Goal: Information Seeking & Learning: Learn about a topic

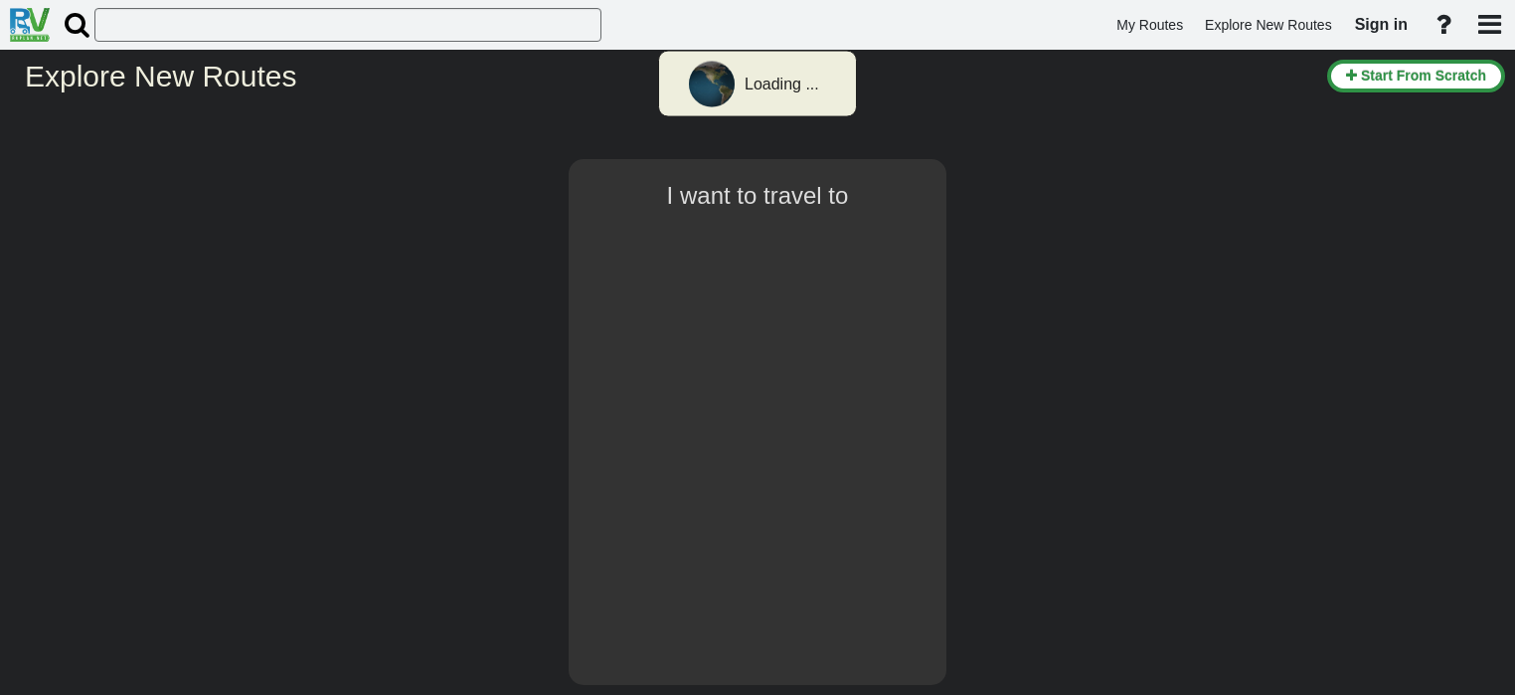
select select "number:8"
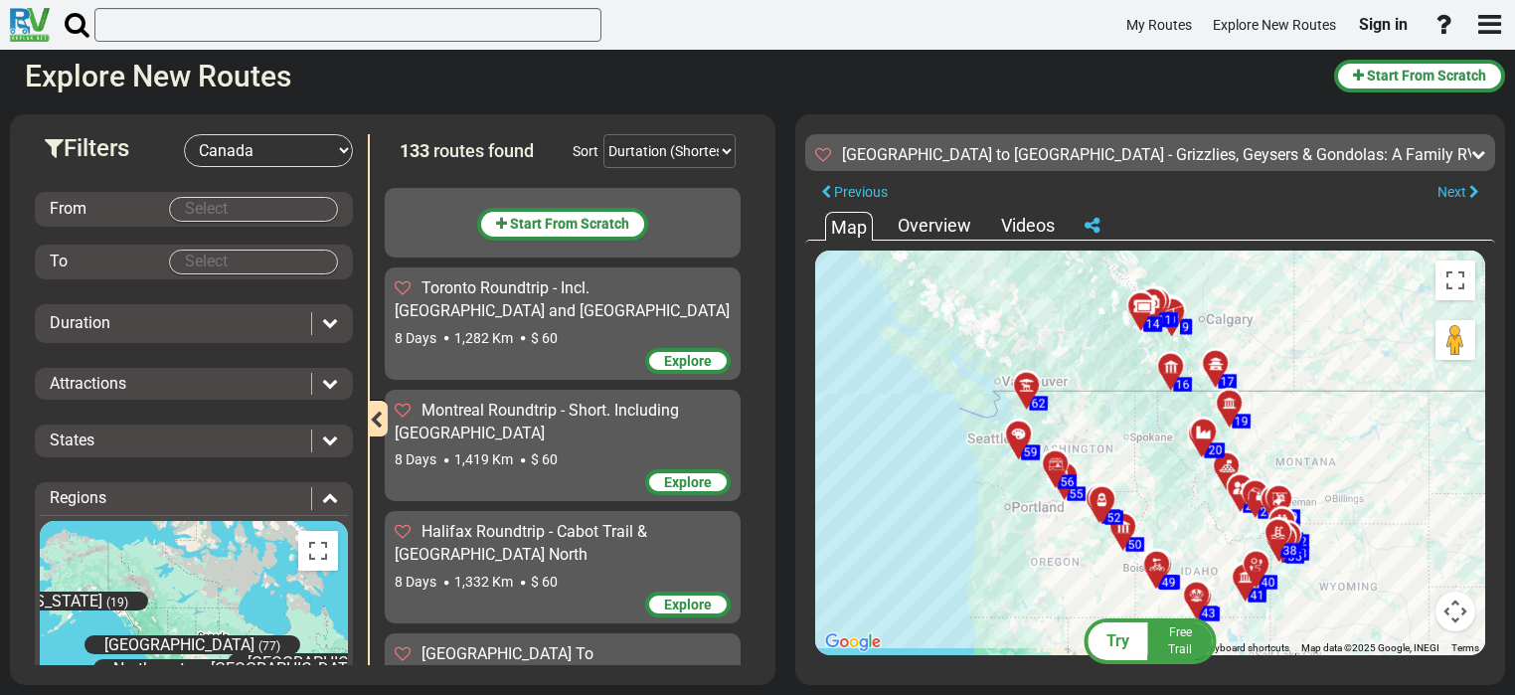
scroll to position [9073, 0]
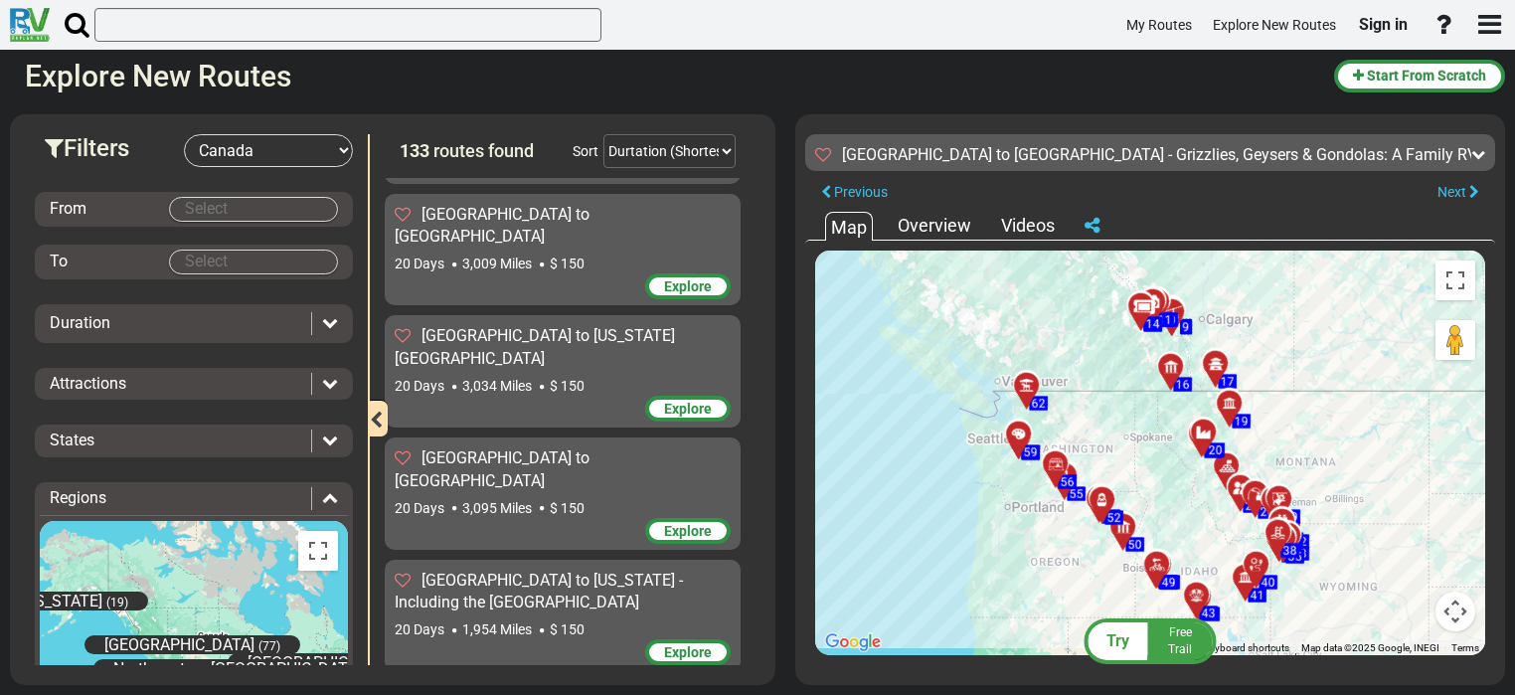
click at [1102, 518] on div at bounding box center [1108, 508] width 33 height 31
click at [1128, 427] on span "Visible after purchase" at bounding box center [1102, 435] width 204 height 25
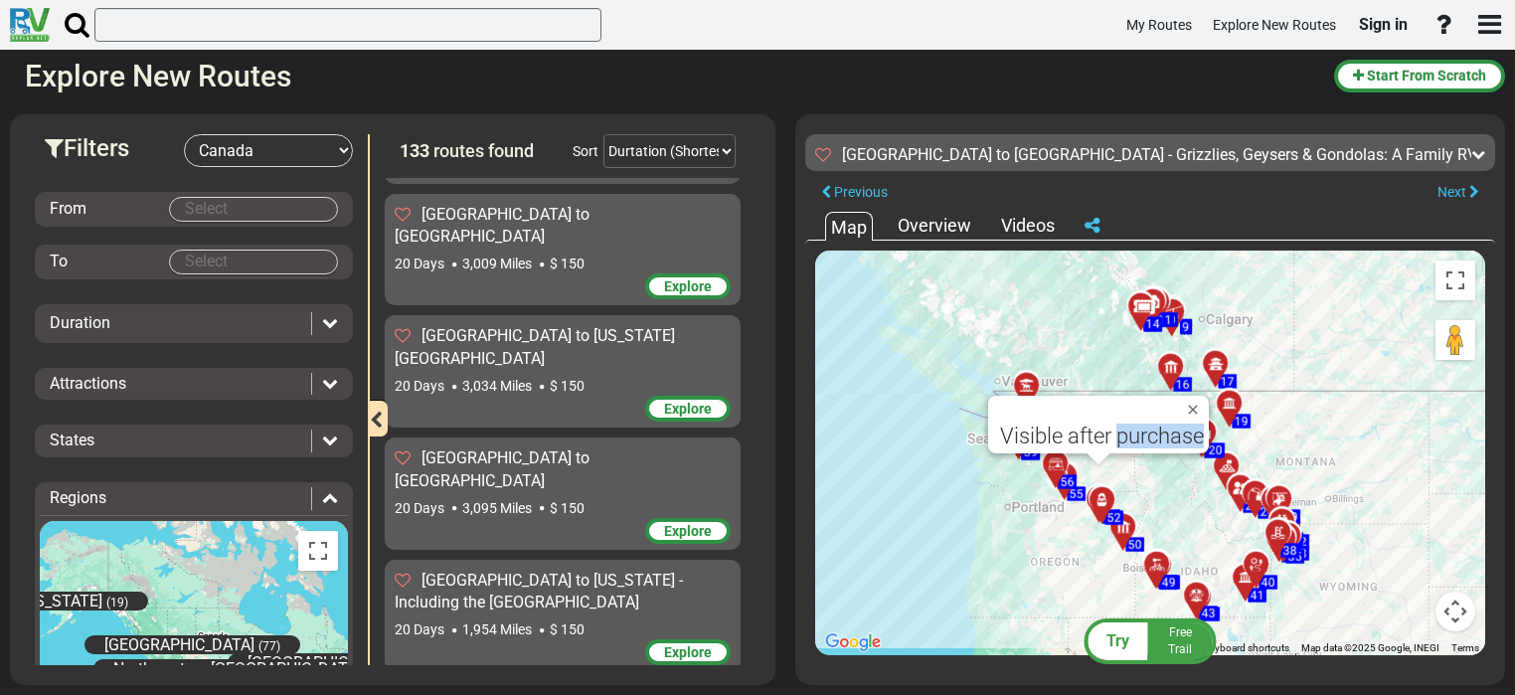
click at [1128, 427] on span "Visible after purchase" at bounding box center [1102, 435] width 204 height 25
click at [1458, 275] on button "Toggle fullscreen view" at bounding box center [1455, 280] width 40 height 40
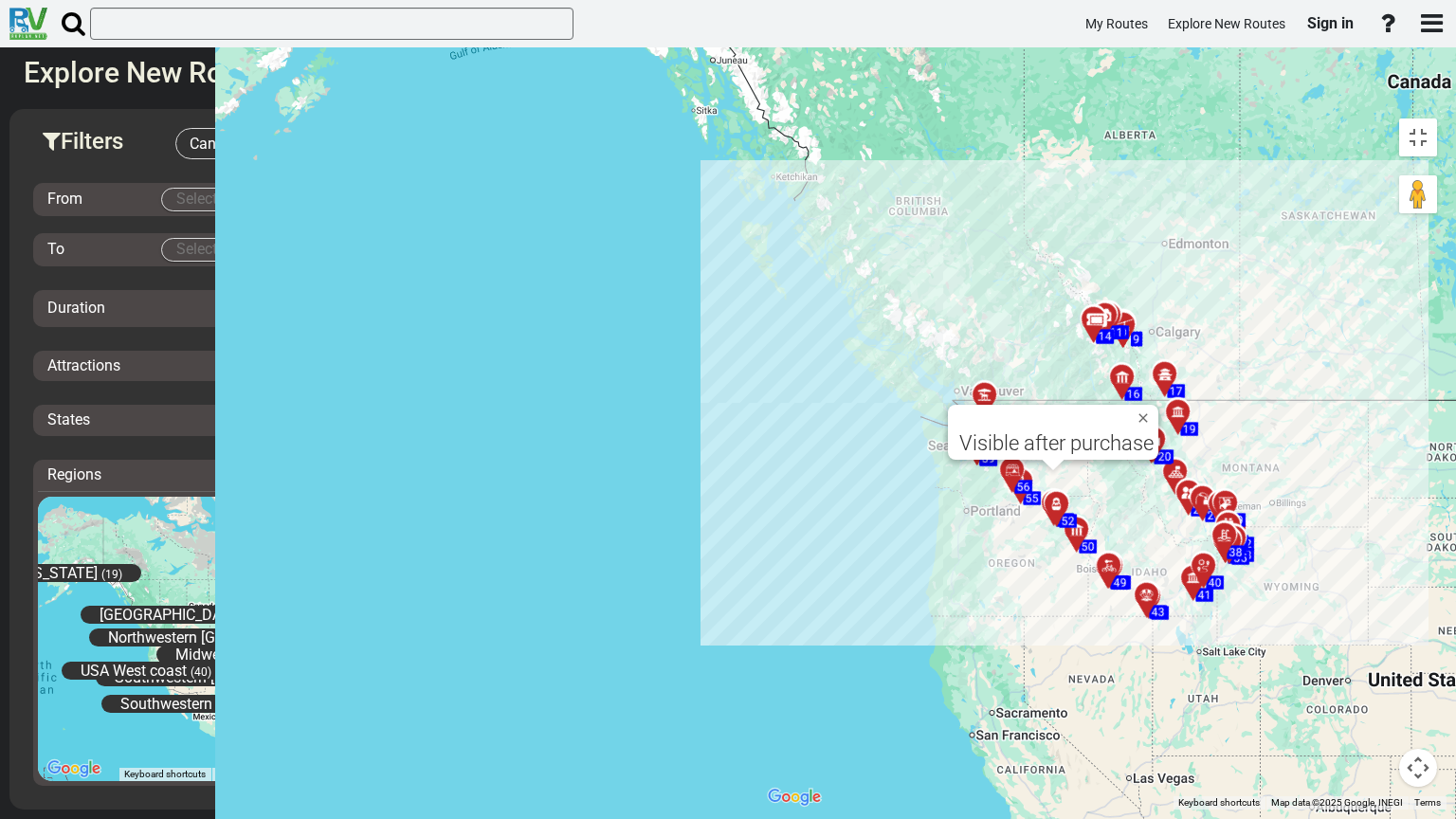
click at [1399, 387] on div "To activate drag with keyboard, press Alt + Enter. Once in keyboard drag state,…" at bounding box center [1102, 459] width 688 height 701
click at [896, 308] on div "To activate drag with keyboard, press Alt + Enter. Once in keyboard drag state,…" at bounding box center [1102, 459] width 688 height 701
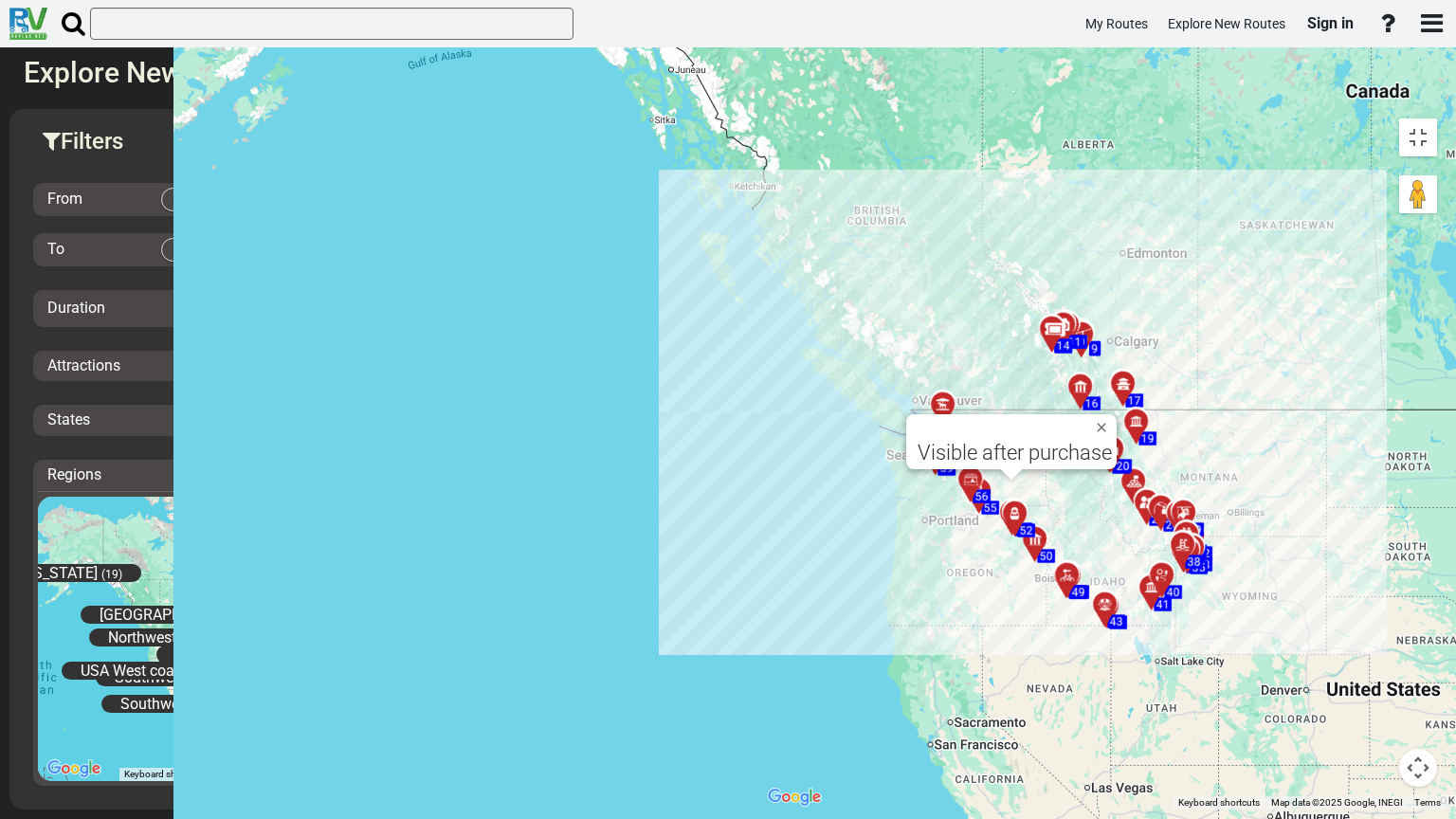
drag, startPoint x: 836, startPoint y: 289, endPoint x: 796, endPoint y: 298, distance: 41.0
click at [796, 298] on div "To activate drag with keyboard, press Alt + Enter. Once in keyboard drag state,…" at bounding box center [1102, 459] width 688 height 701
click at [823, 284] on div "To activate drag with keyboard, press Alt + Enter. Once in keyboard drag state,…" at bounding box center [1102, 459] width 688 height 701
click at [777, 316] on div "To activate drag with keyboard, press Alt + Enter. Once in keyboard drag state,…" at bounding box center [1102, 459] width 688 height 701
click at [1066, 336] on div "11" at bounding box center [1075, 342] width 17 height 13
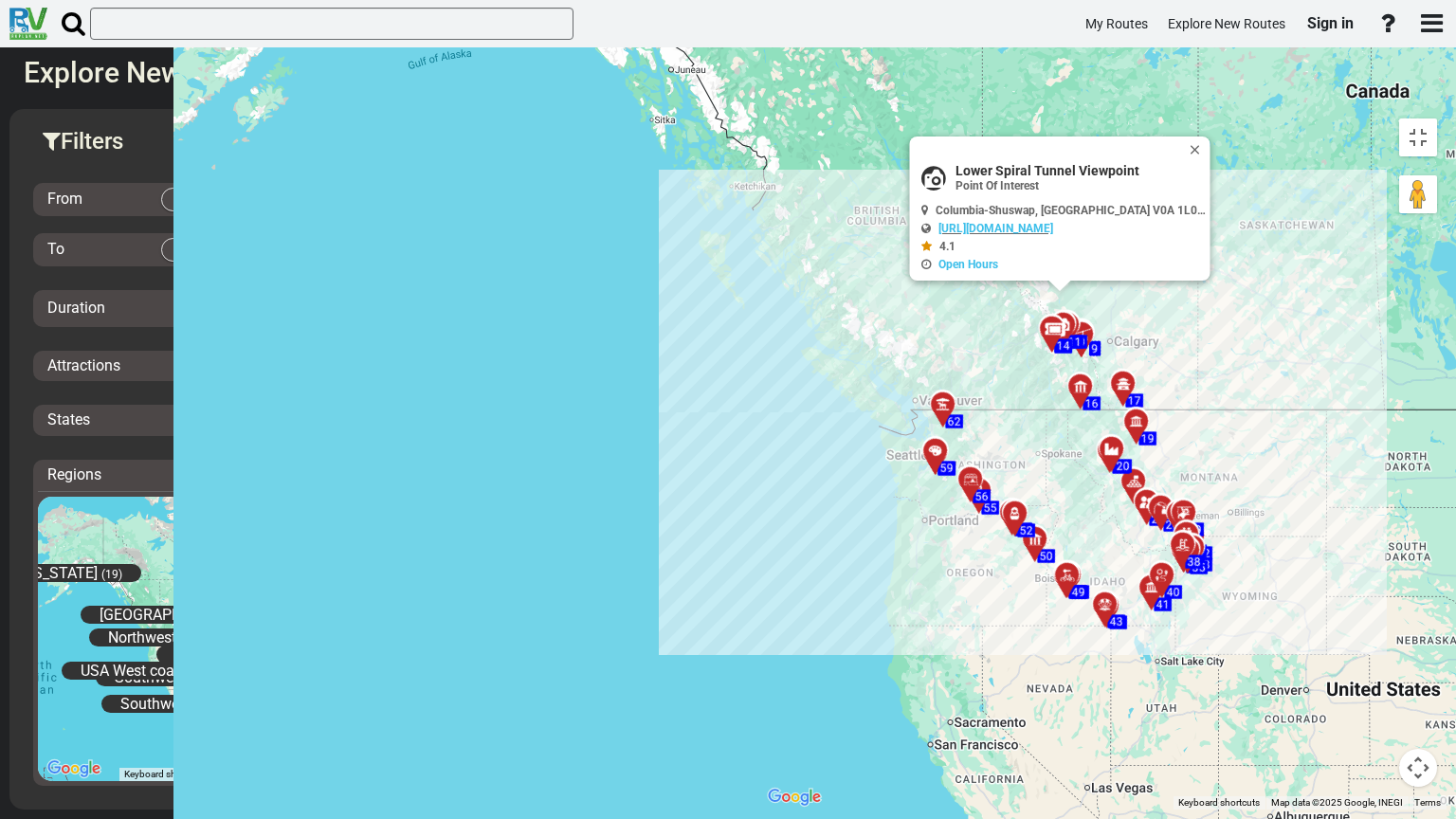
click at [790, 280] on div "To activate drag with keyboard, press Alt + Enter. Once in keyboard drag state,…" at bounding box center [1102, 459] width 688 height 701
click at [1134, 251] on div "To activate drag with keyboard, press Alt + Enter. Once in keyboard drag state,…" at bounding box center [1102, 459] width 688 height 701
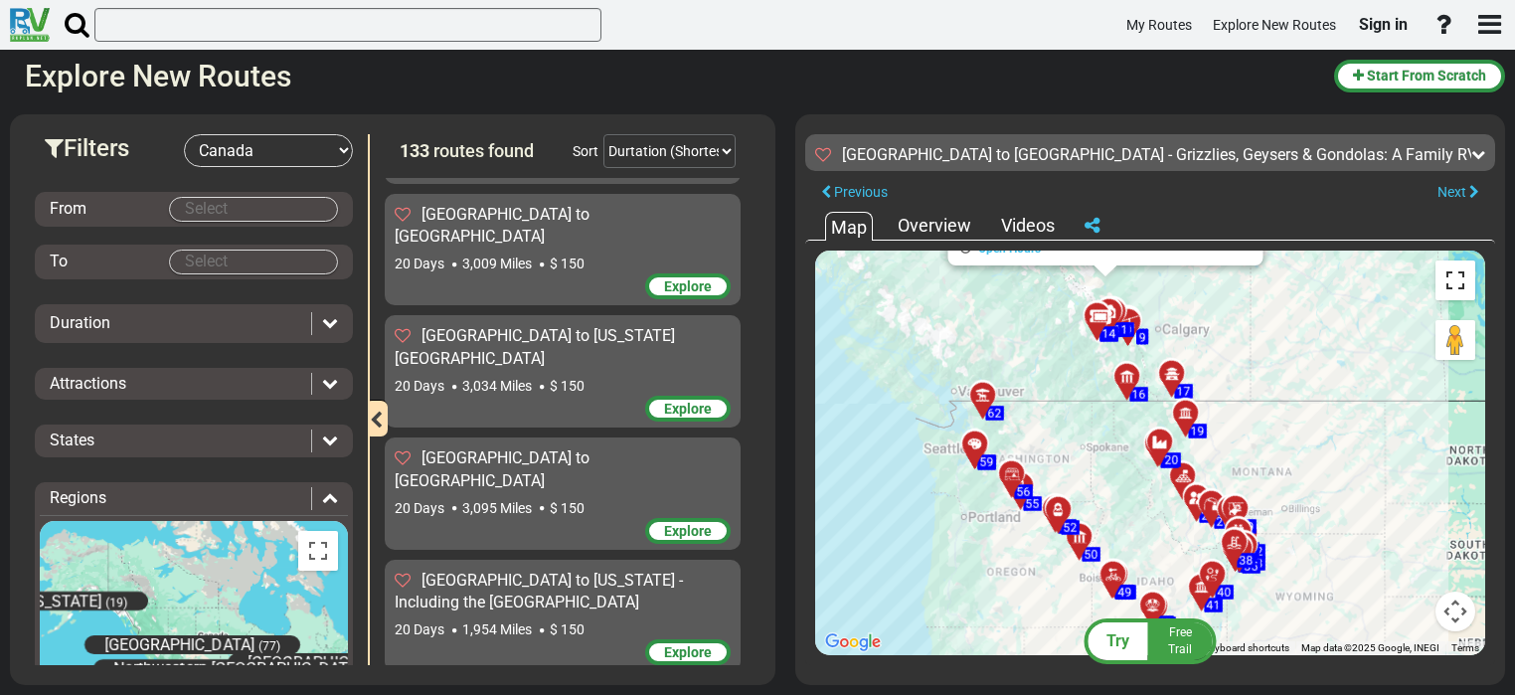
click at [1454, 275] on button "Toggle fullscreen view" at bounding box center [1455, 280] width 40 height 40
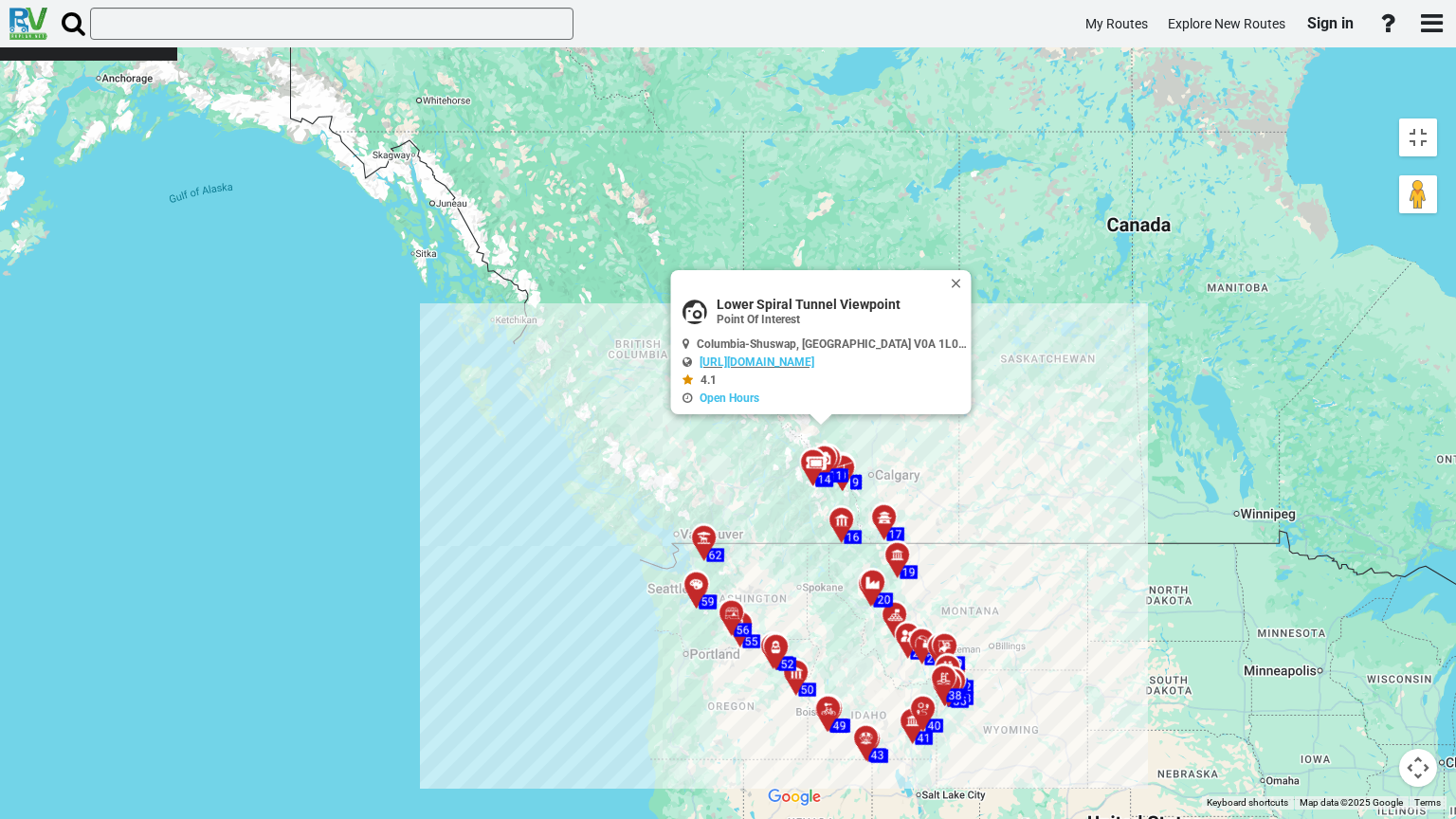
drag, startPoint x: 1002, startPoint y: 586, endPoint x: 765, endPoint y: 717, distance: 270.8
click at [765, 662] on div "To activate drag with keyboard, press Alt + Enter. Once in keyboard drag state,…" at bounding box center [1102, 459] width 688 height 701
click at [832, 514] on icon at bounding box center [842, 522] width 19 height 15
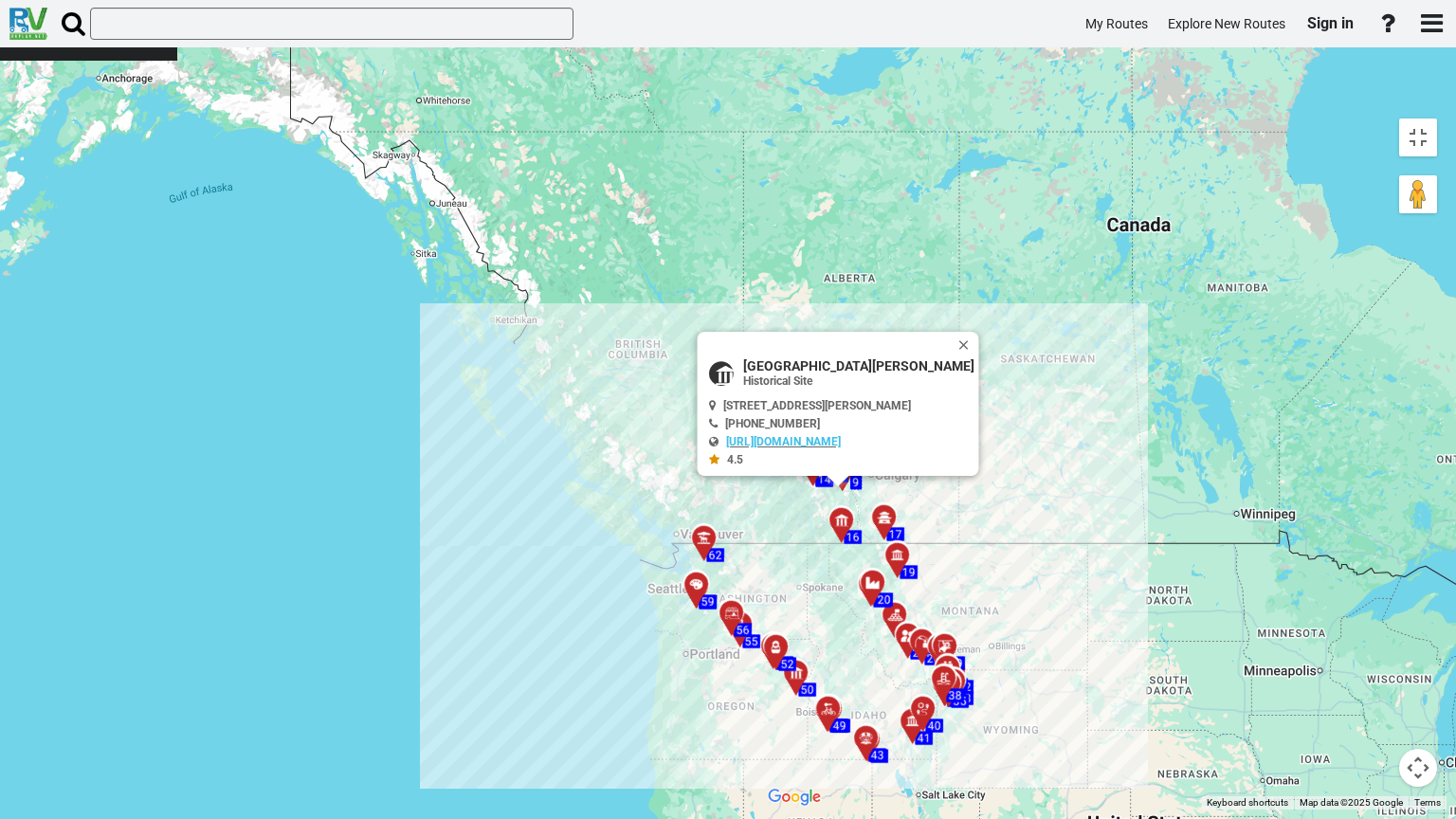
click at [874, 511] on div at bounding box center [890, 525] width 31 height 30
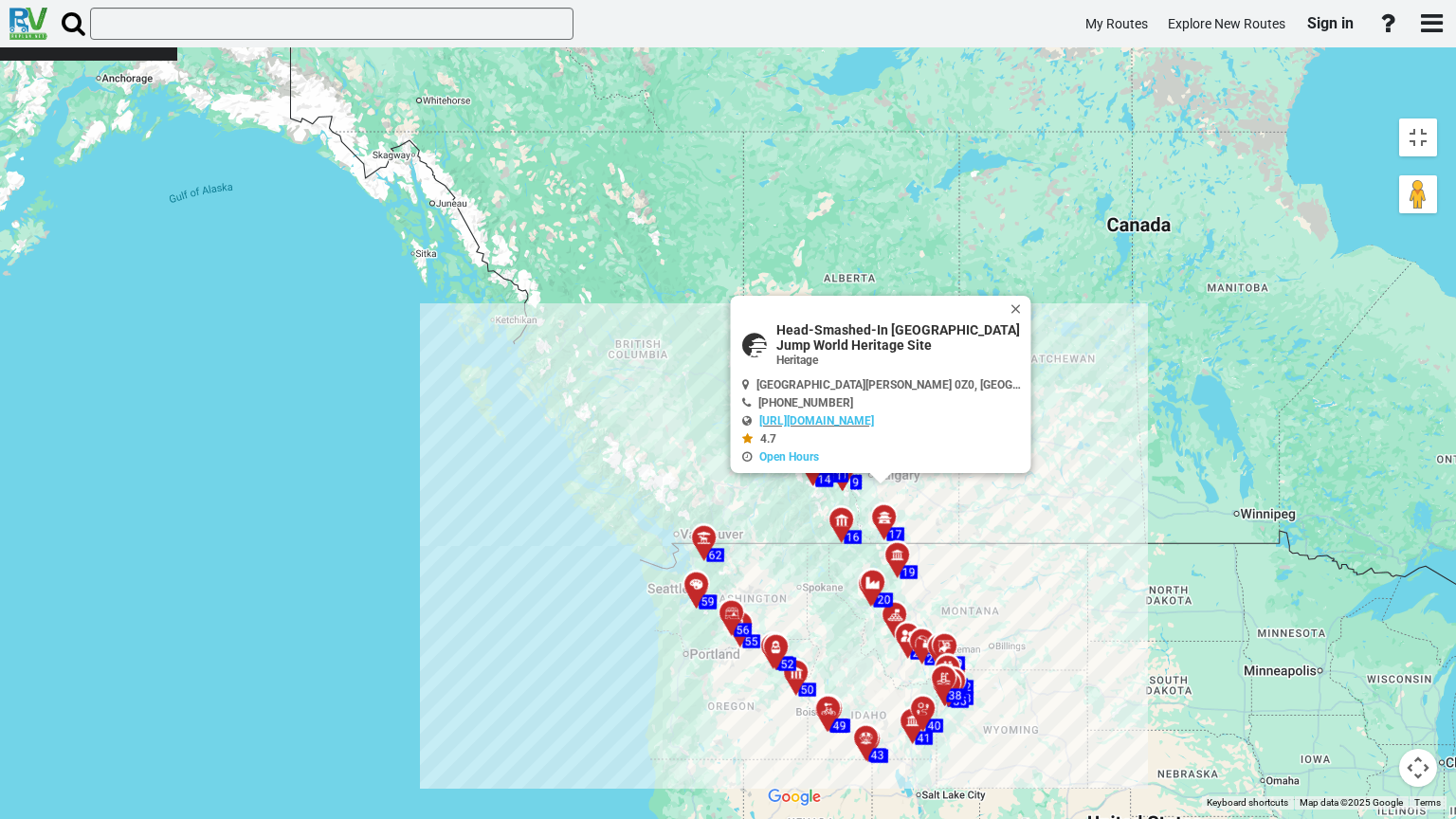
click at [863, 576] on icon at bounding box center [872, 584] width 19 height 15
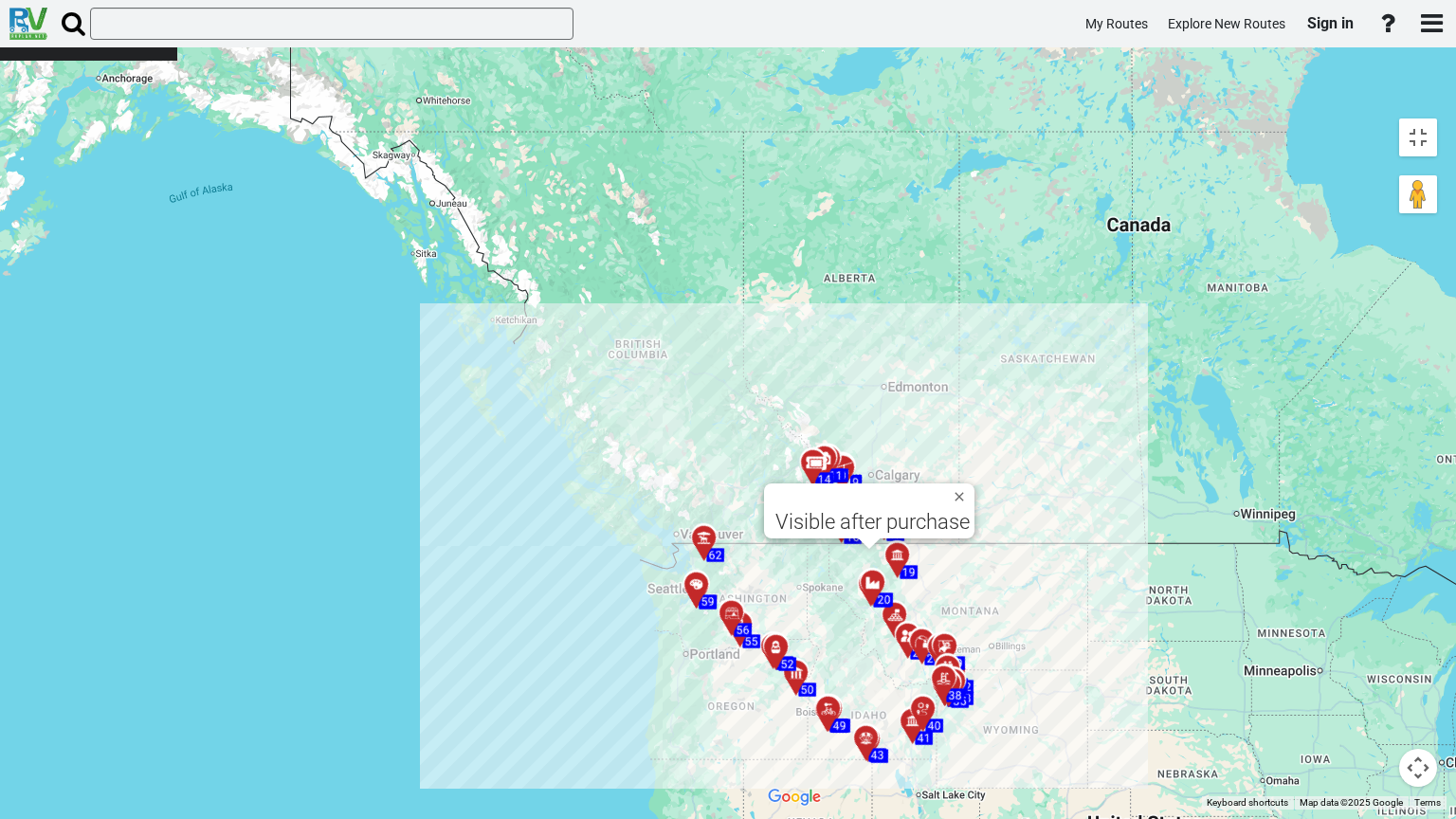
click at [885, 608] on icon at bounding box center [894, 616] width 19 height 15
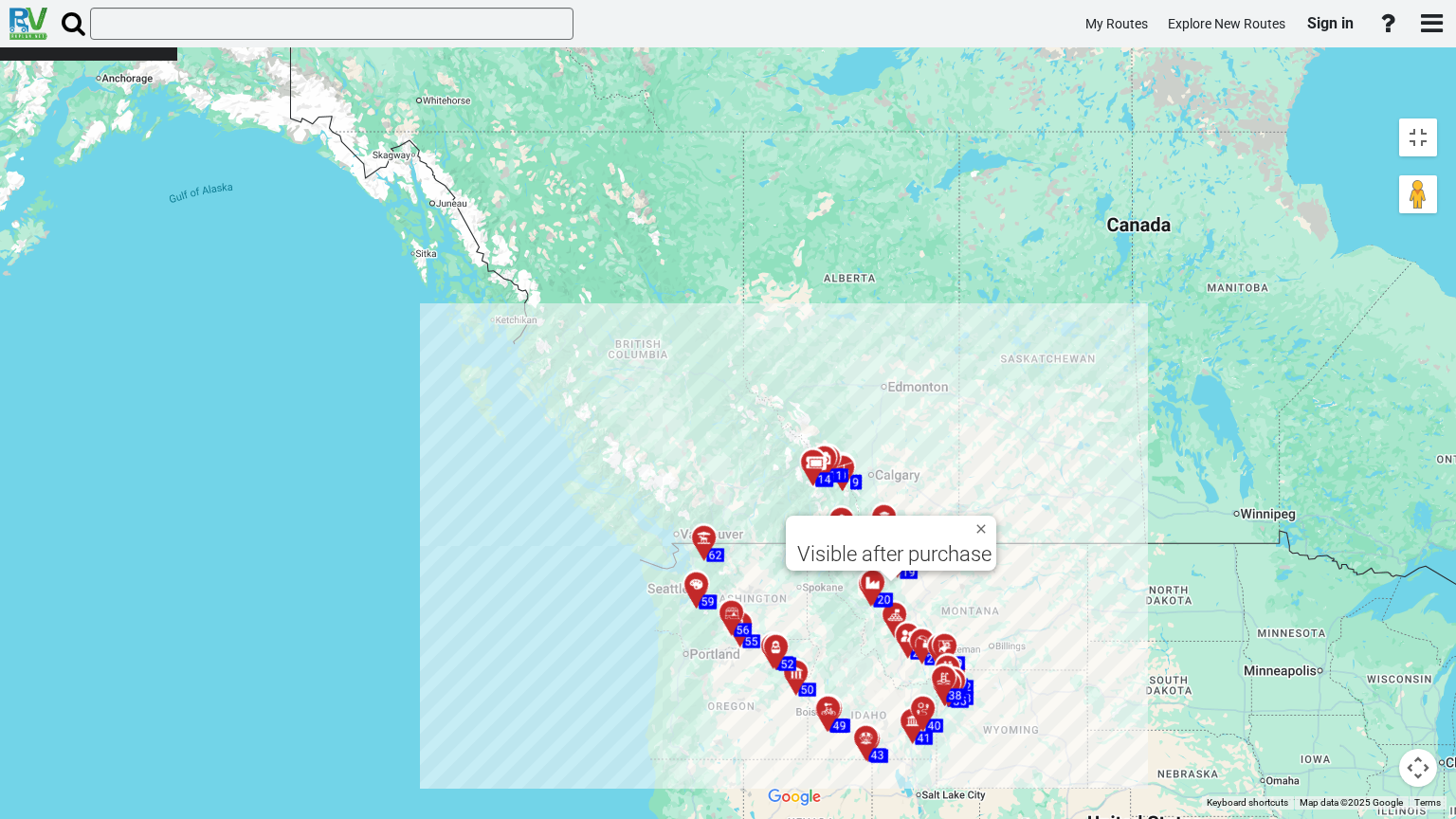
click at [913, 662] on div at bounding box center [929, 717] width 31 height 30
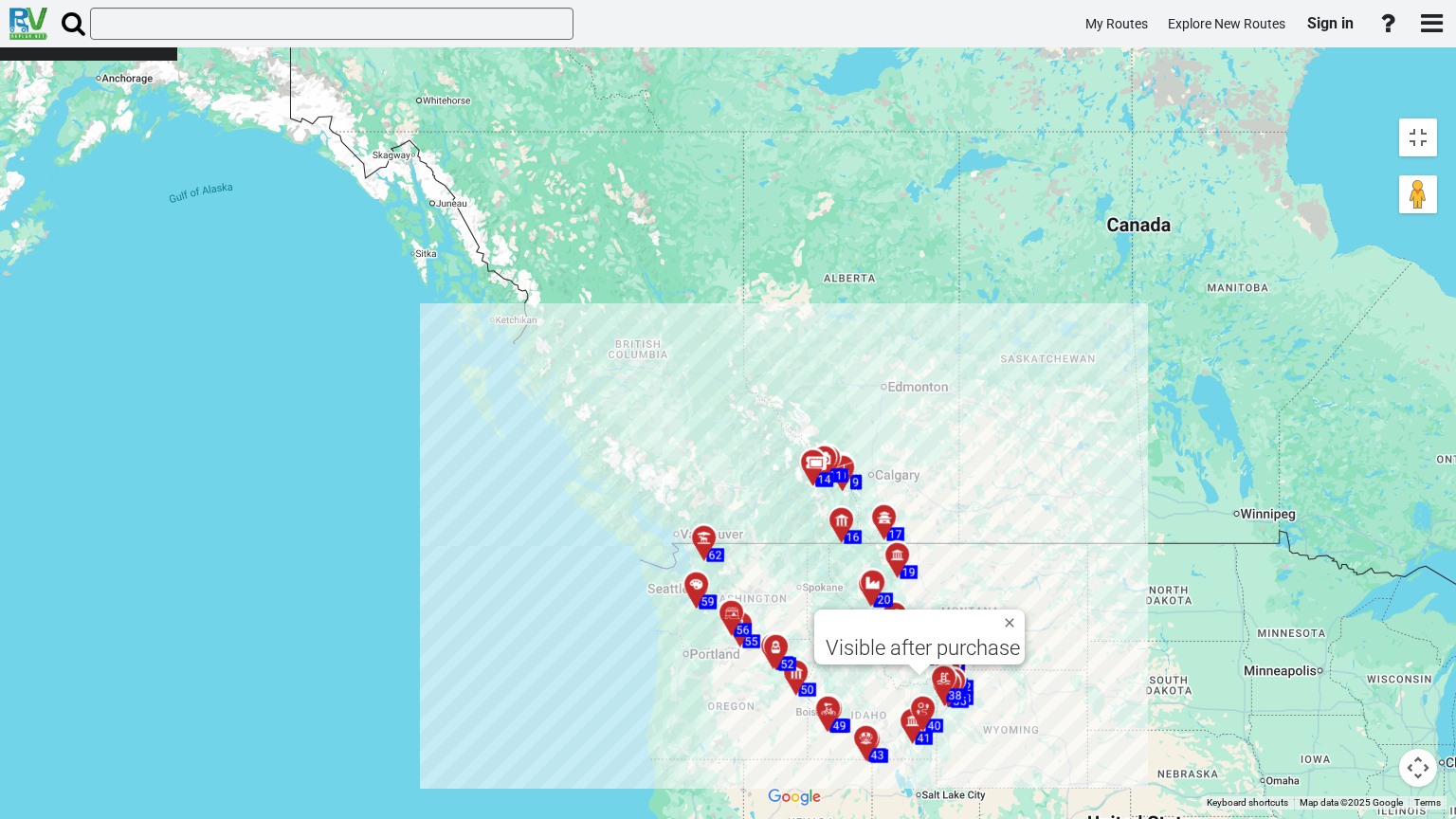
click at [905, 662] on icon at bounding box center [912, 721] width 13 height 13
click at [758, 404] on div "To activate drag with keyboard, press Alt + Enter. Once in keyboard drag state,…" at bounding box center [1102, 459] width 688 height 701
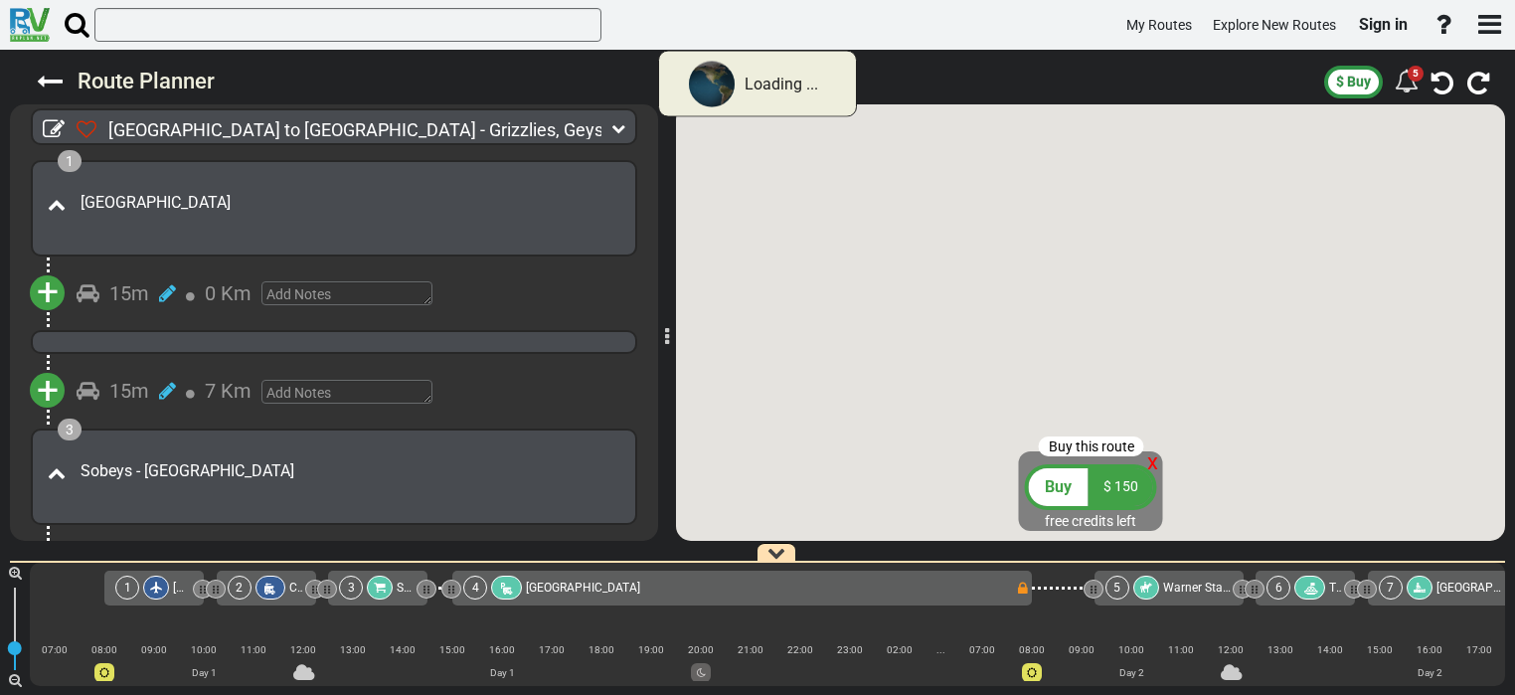
click at [684, 282] on div at bounding box center [1090, 322] width 829 height 436
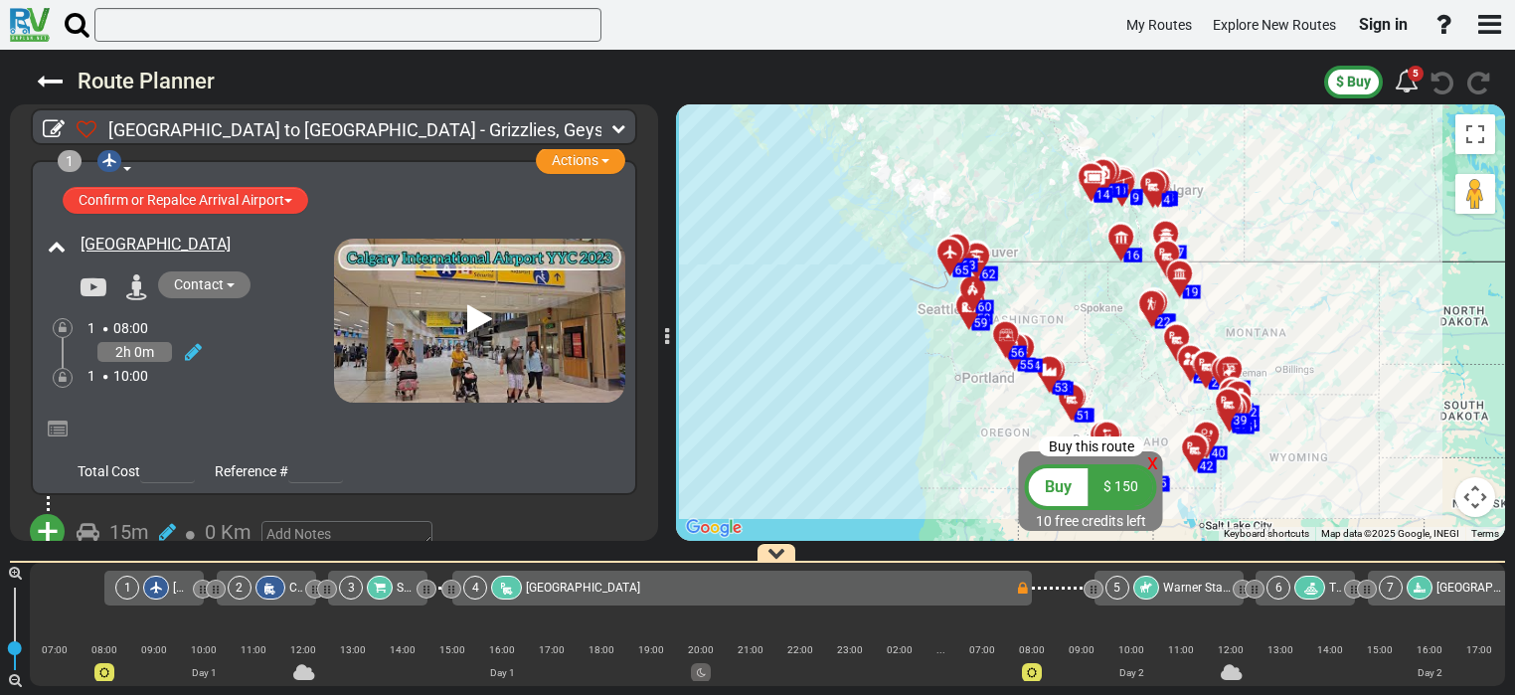
click at [684, 282] on div "To activate drag with keyboard, press Alt + Enter. Once in keyboard drag state,…" at bounding box center [1090, 322] width 829 height 436
click at [468, 309] on icon at bounding box center [479, 320] width 25 height 32
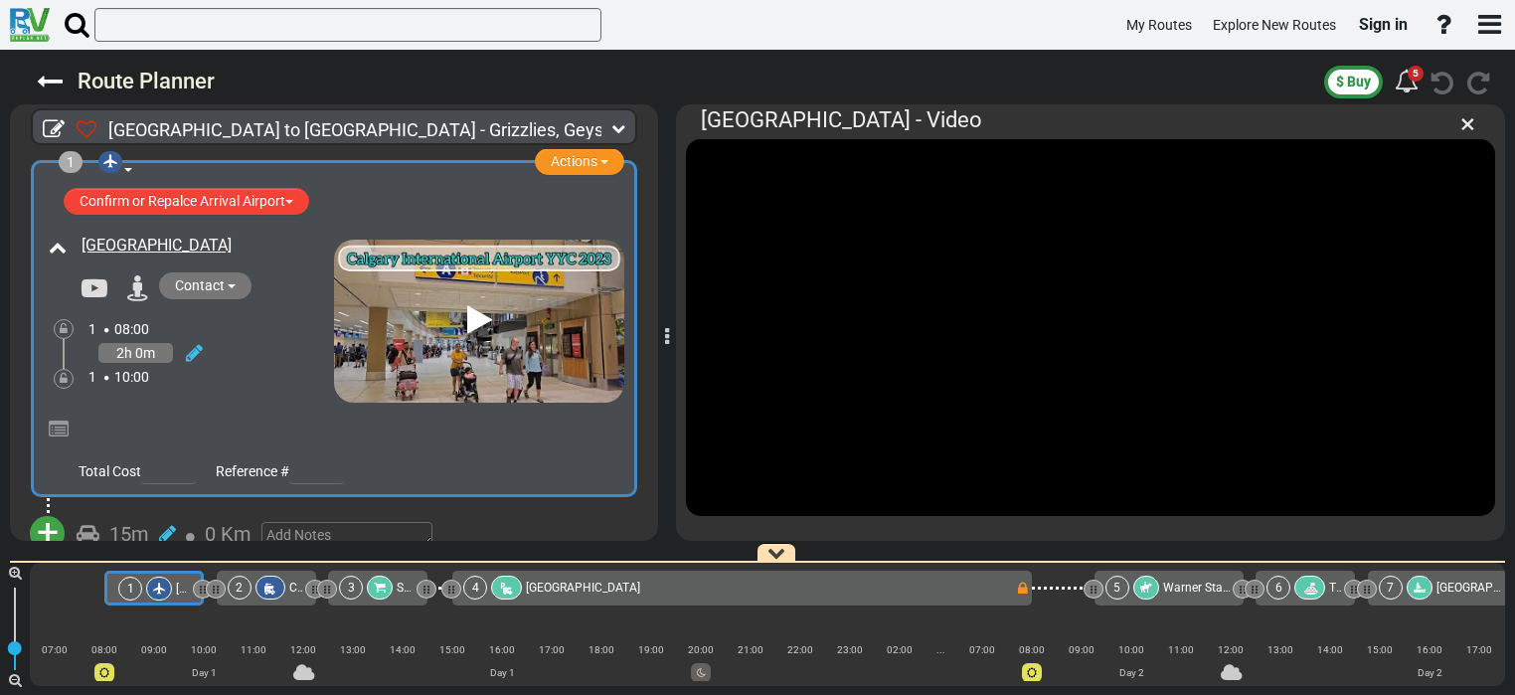
click at [468, 309] on icon at bounding box center [479, 320] width 25 height 32
click at [57, 246] on icon at bounding box center [58, 248] width 18 height 18
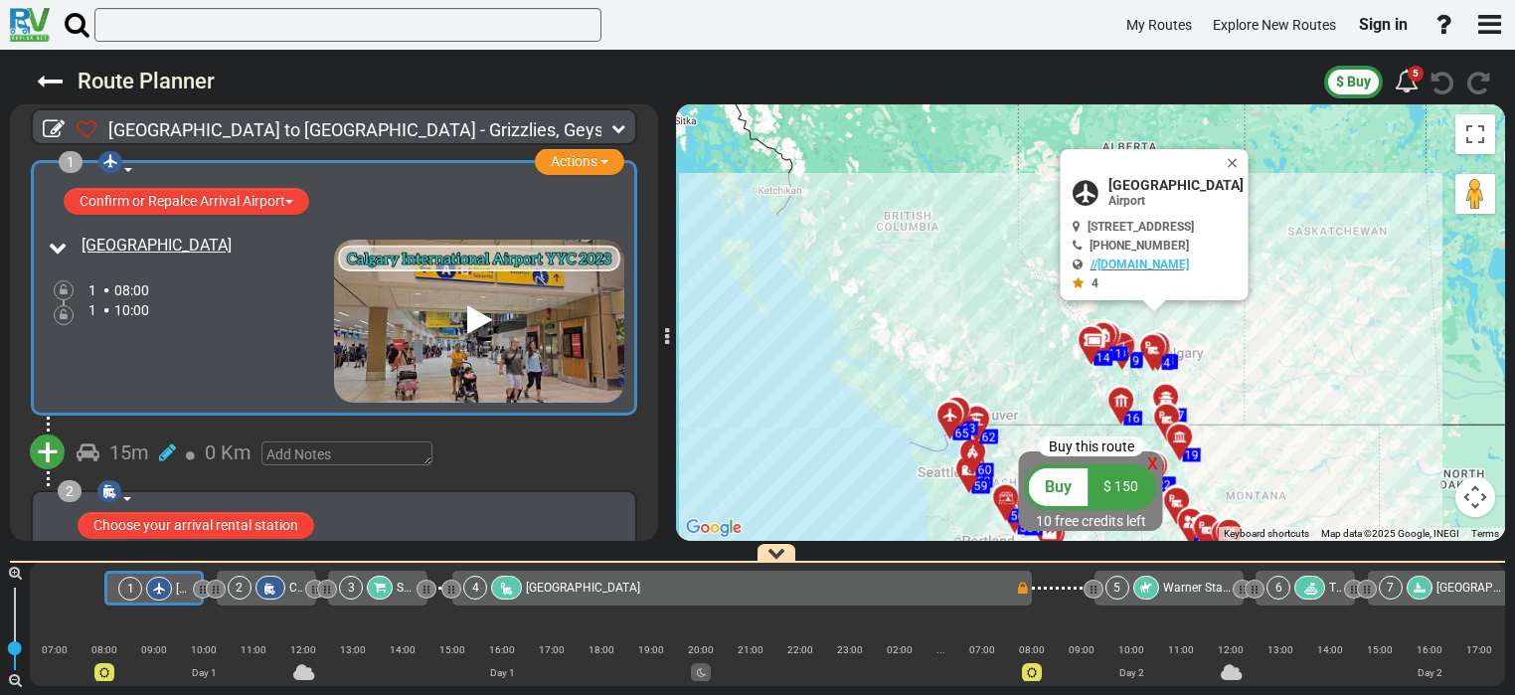
click at [57, 246] on icon at bounding box center [58, 248] width 18 height 18
